Goal: Use online tool/utility: Use online tool/utility

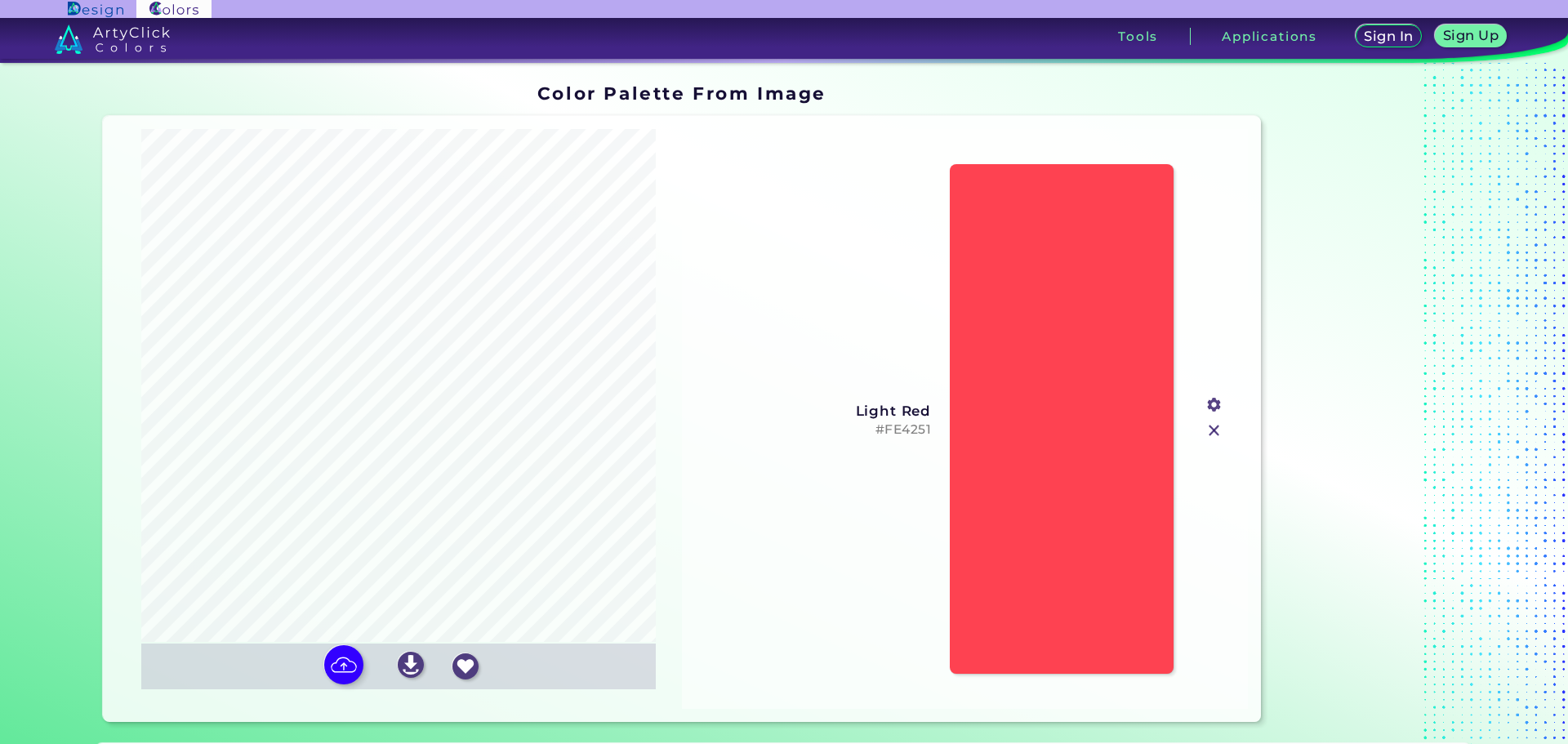
click at [0, 0] on input "file" at bounding box center [0, 0] width 0 height 0
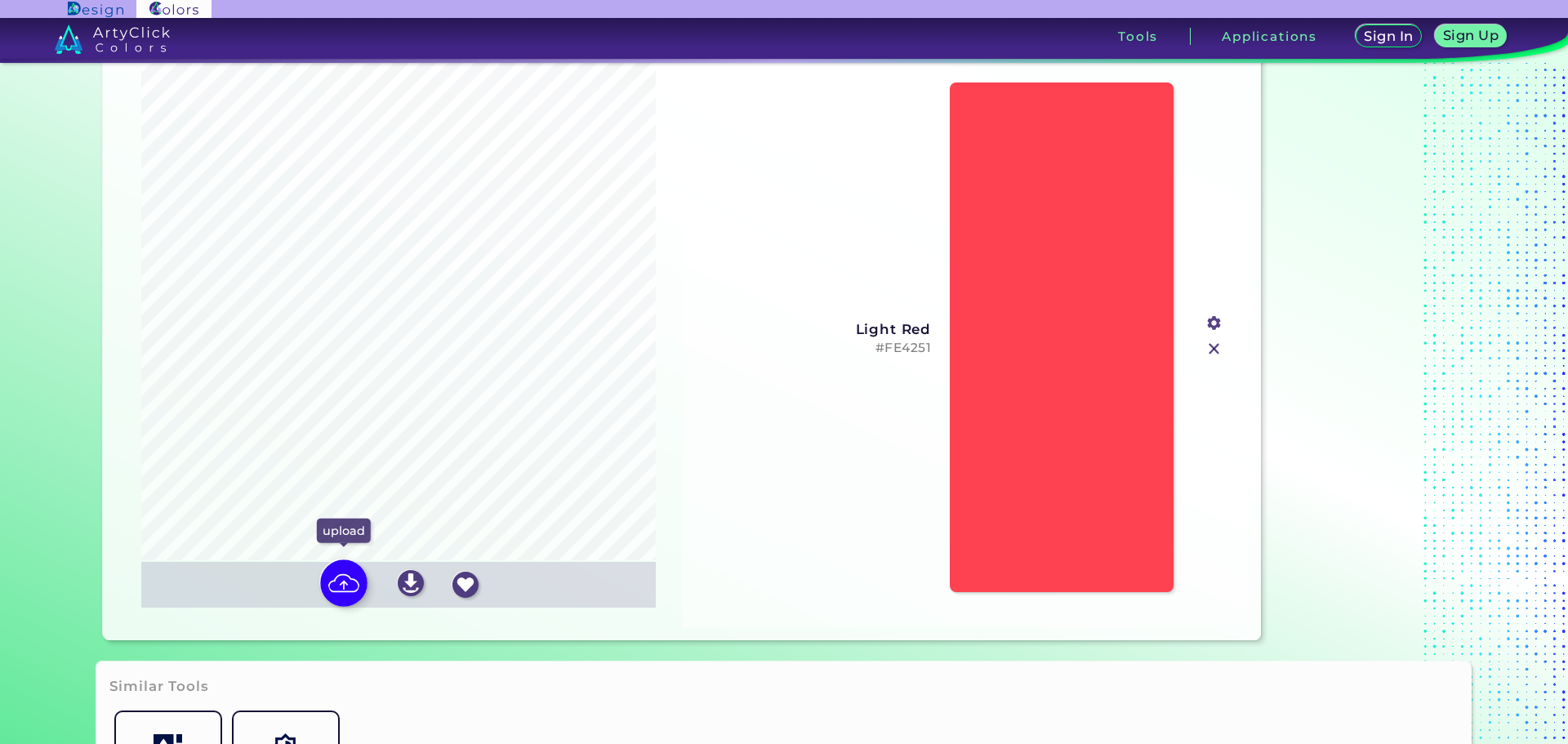
click at [345, 582] on img at bounding box center [344, 582] width 47 height 47
click at [0, 0] on input "file" at bounding box center [0, 0] width 0 height 0
type input "#ffffff"
type input "#fe4755"
type input "#ffb0b6"
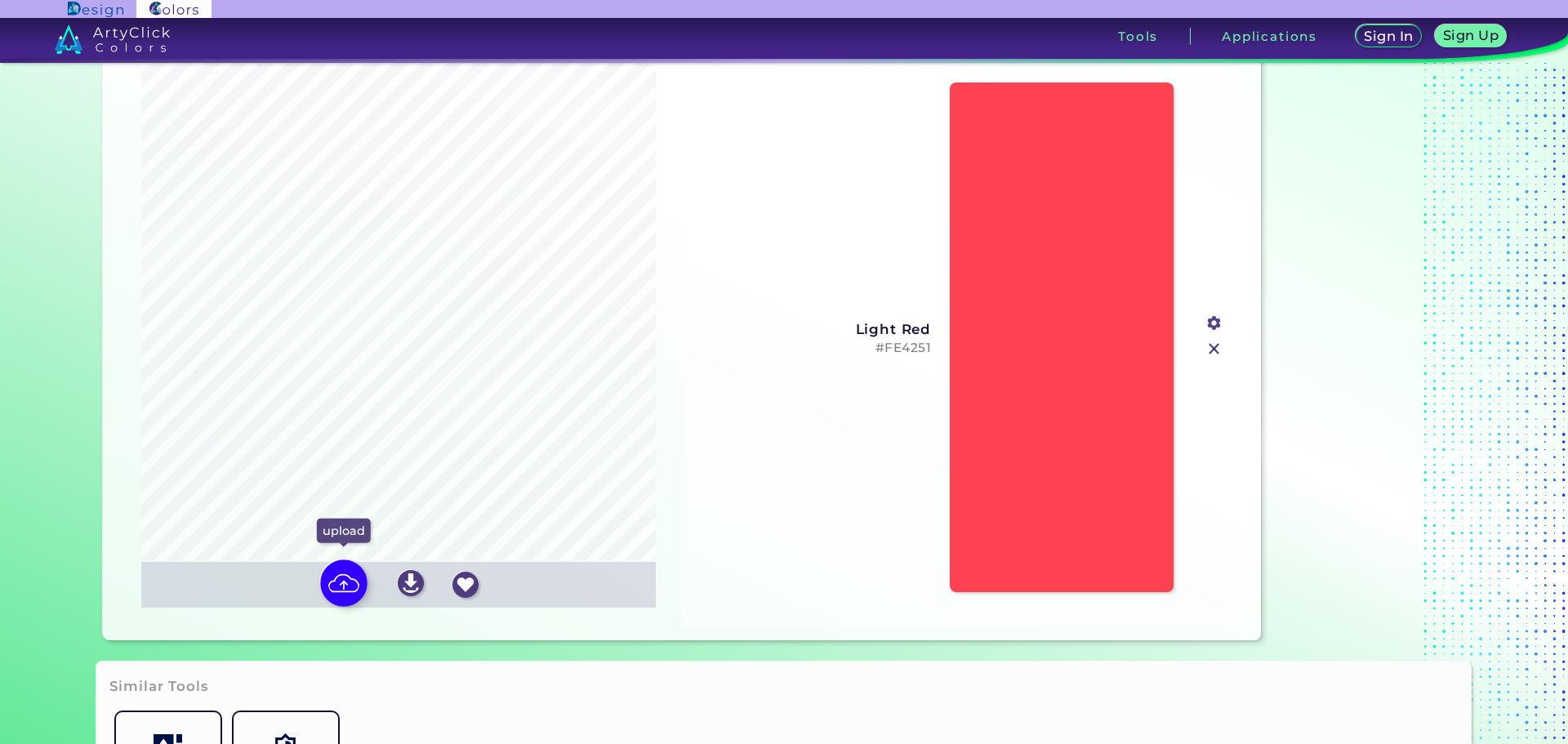
type input "#ededed"
type input "#d8d8d8"
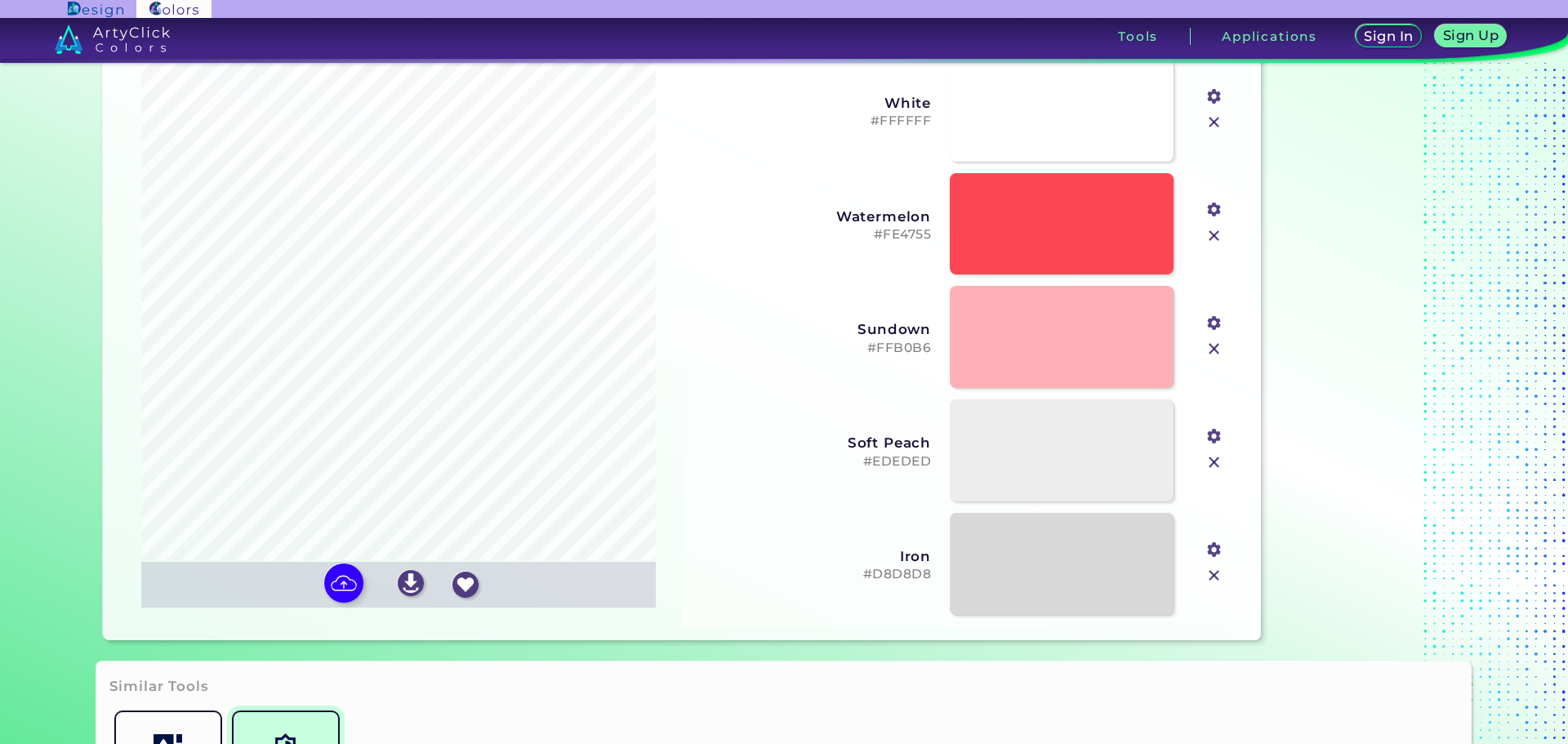
click at [0, 0] on input "file" at bounding box center [0, 0] width 0 height 0
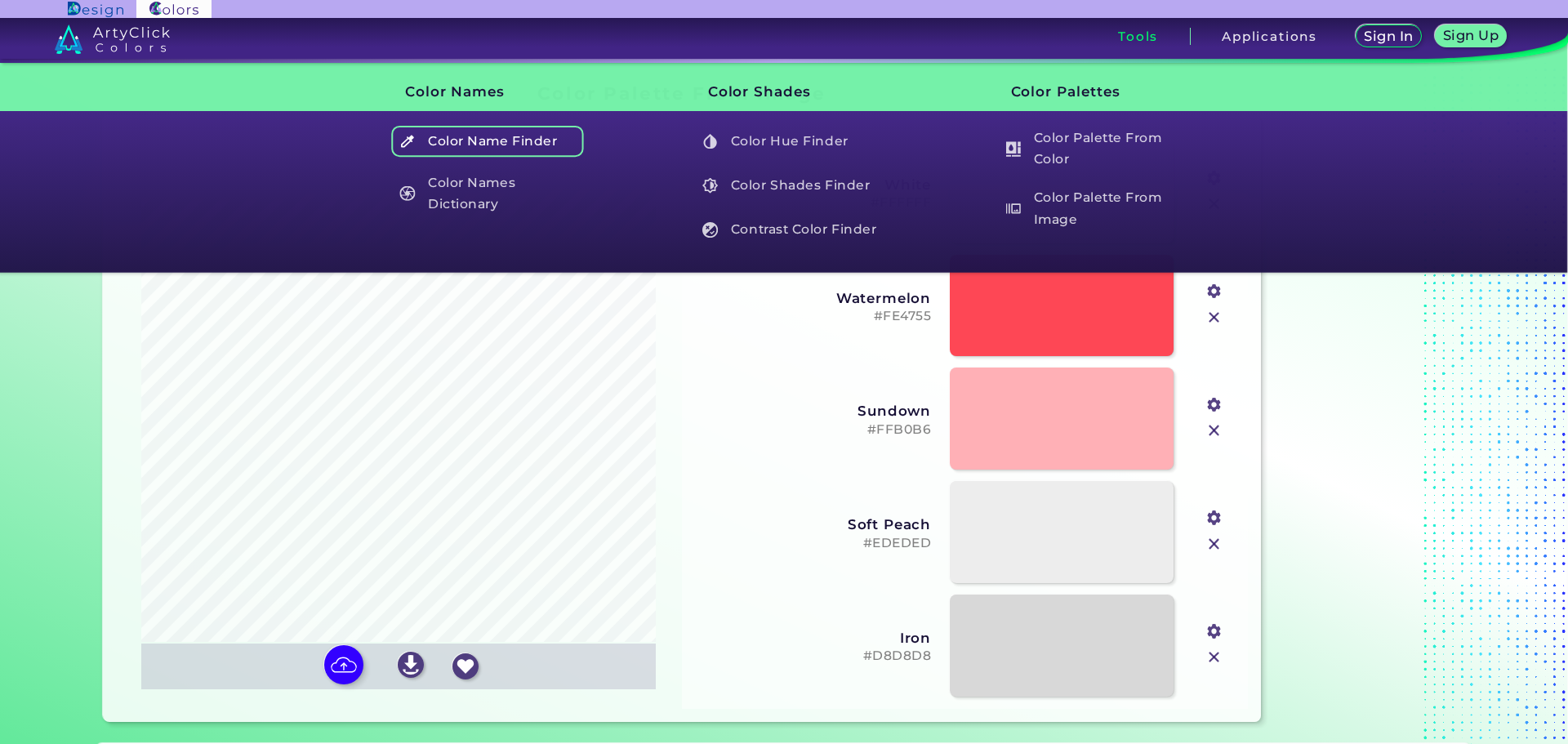
click at [450, 142] on h5 "Color Name Finder" at bounding box center [488, 141] width 192 height 31
